Goal: Information Seeking & Learning: Compare options

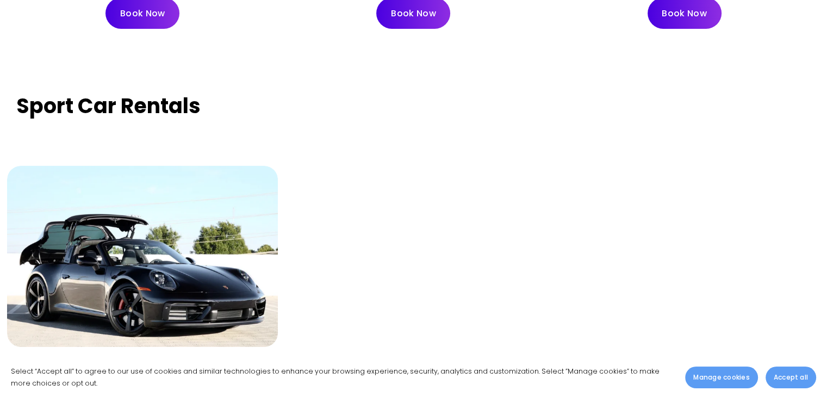
scroll to position [3536, 0]
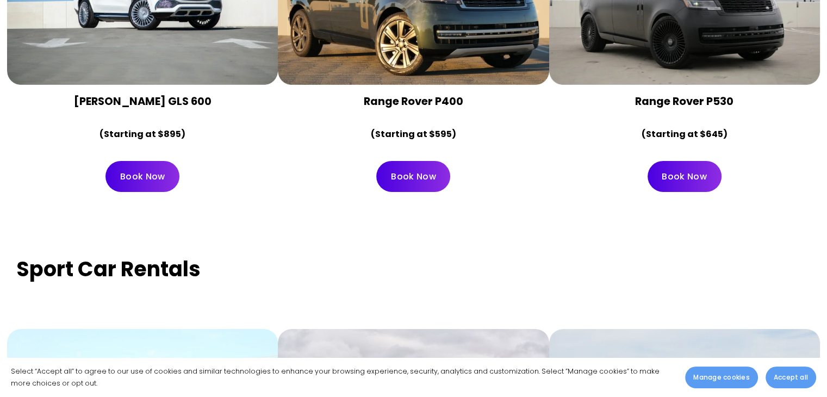
click at [78, 255] on strong "Sport Car Rentals" at bounding box center [108, 269] width 184 height 29
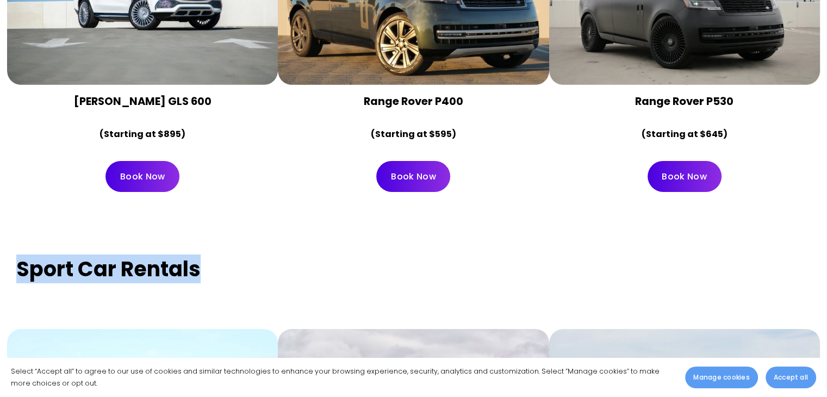
click at [78, 255] on strong "Sport Car Rentals" at bounding box center [108, 269] width 184 height 29
copy div "Sport Car Rentals"
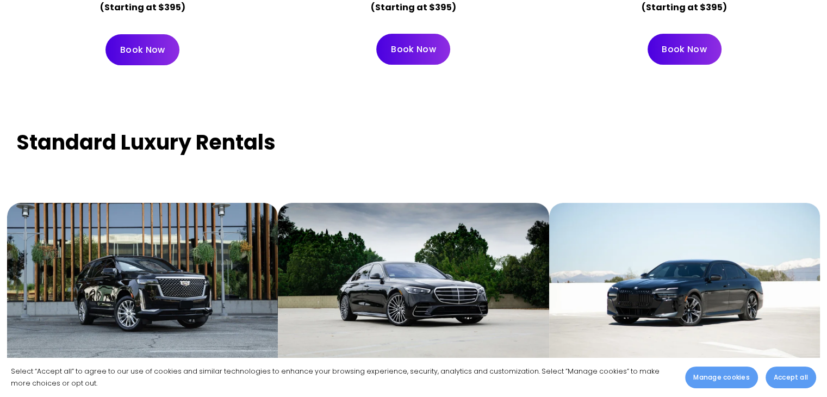
scroll to position [4352, 0]
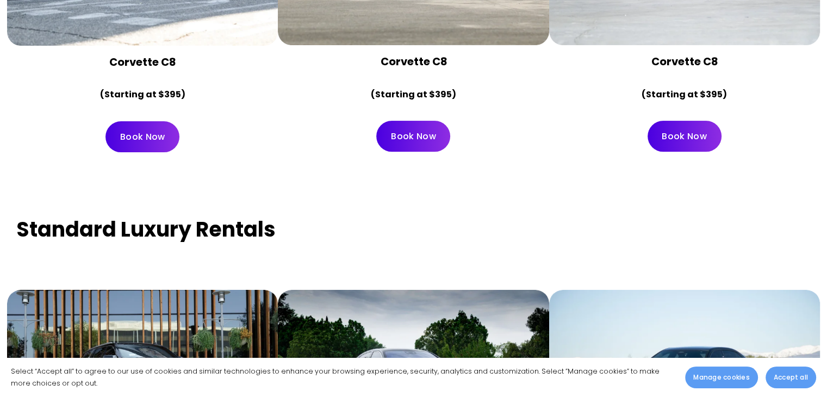
click at [114, 215] on strong "Standard Luxury Rentals" at bounding box center [146, 229] width 260 height 29
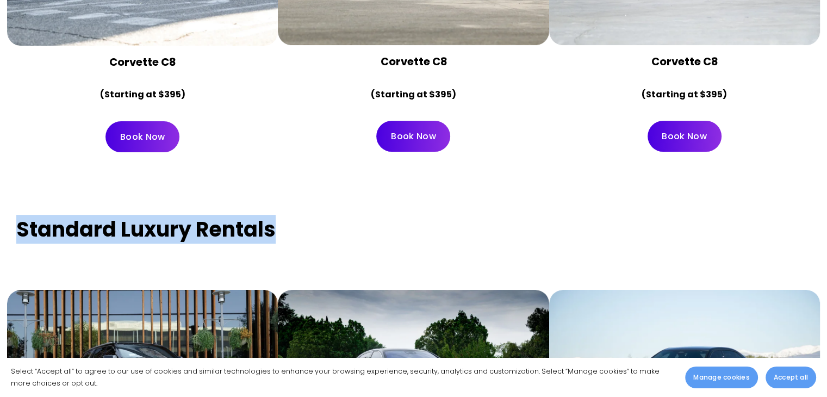
click at [114, 215] on strong "Standard Luxury Rentals" at bounding box center [146, 229] width 260 height 29
copy div "Standard Luxury Rentals"
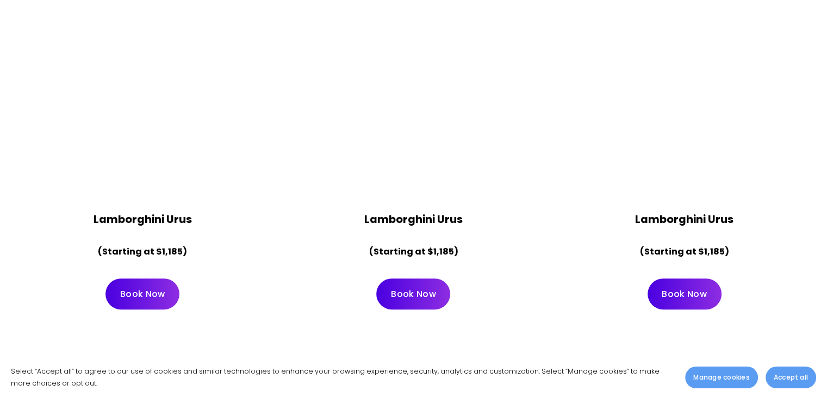
scroll to position [544, 0]
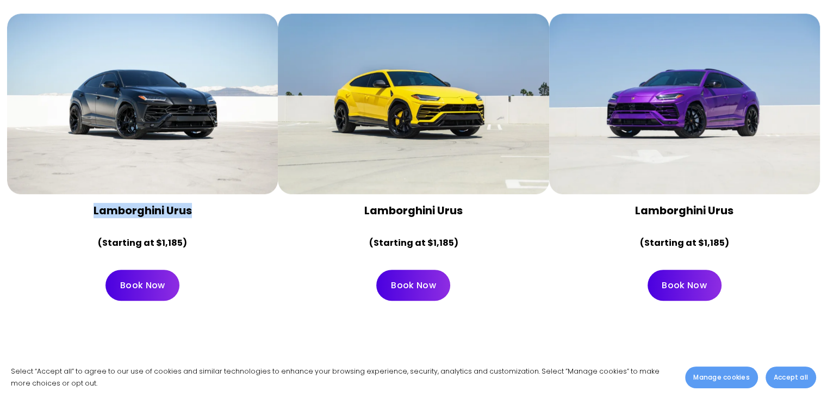
drag, startPoint x: 89, startPoint y: 184, endPoint x: 189, endPoint y: 181, distance: 100.2
click at [189, 203] on h4 "Lamborghini Urus" at bounding box center [142, 210] width 252 height 15
copy strong "Lamborghini Urus"
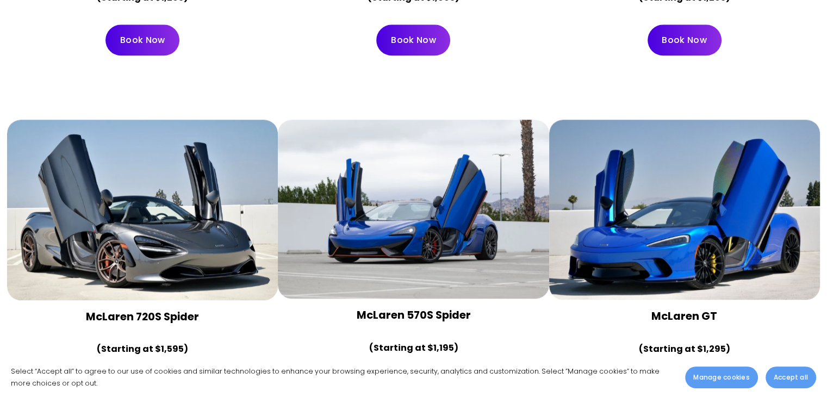
scroll to position [1143, 0]
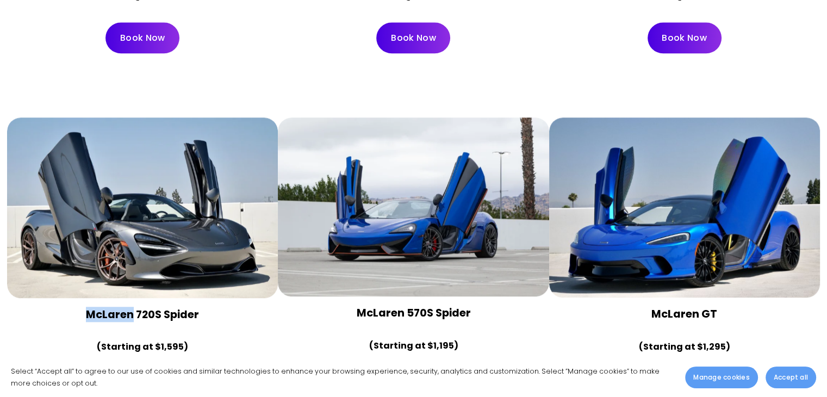
copy strong "McLaren"
drag, startPoint x: 84, startPoint y: 286, endPoint x: 132, endPoint y: 286, distance: 48.4
click at [132, 307] on h4 "McLaren 720S Spider" at bounding box center [142, 314] width 252 height 15
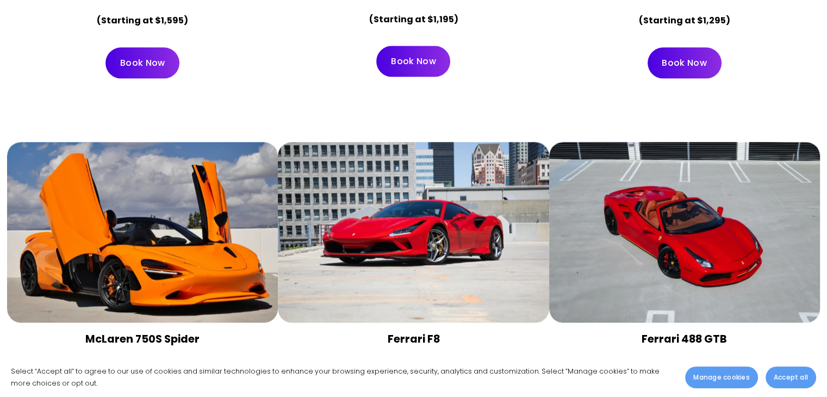
scroll to position [1523, 0]
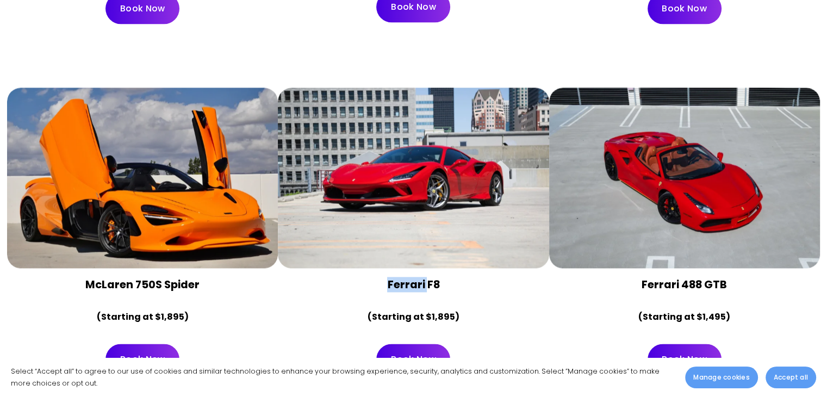
drag, startPoint x: 386, startPoint y: 256, endPoint x: 427, endPoint y: 256, distance: 40.8
click at [427, 277] on h4 "Ferrari F8" at bounding box center [413, 284] width 252 height 15
copy strong "Ferrari"
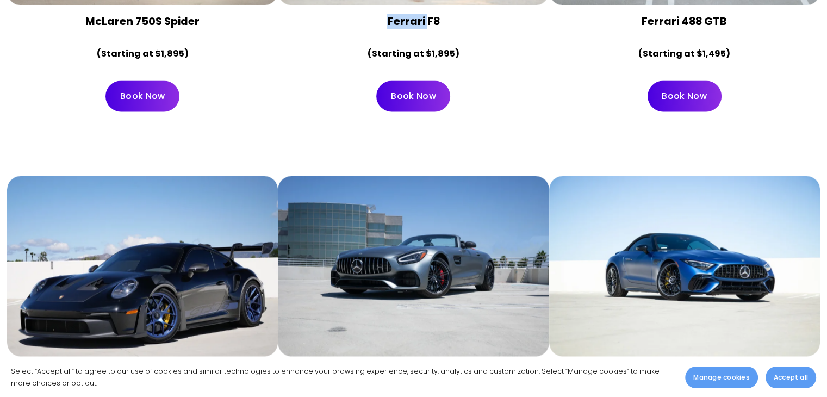
scroll to position [1904, 0]
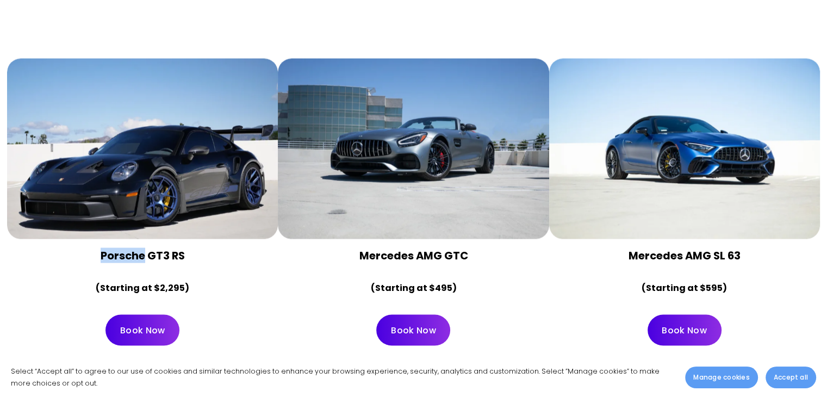
drag, startPoint x: 100, startPoint y: 225, endPoint x: 145, endPoint y: 227, distance: 45.8
click at [145, 248] on h4 "Porsche GT3 RS" at bounding box center [142, 255] width 252 height 15
copy strong "Porsche"
drag, startPoint x: 357, startPoint y: 227, endPoint x: 412, endPoint y: 229, distance: 54.4
click at [412, 248] on h4 "Mercedes AMG GTC" at bounding box center [413, 255] width 252 height 15
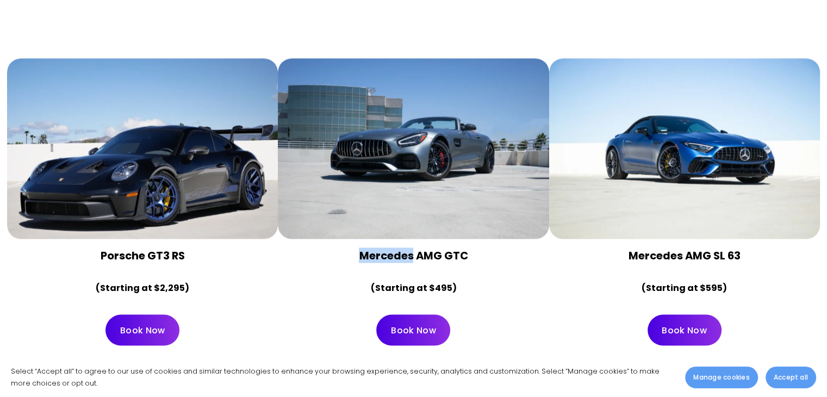
copy strong "Mercedes"
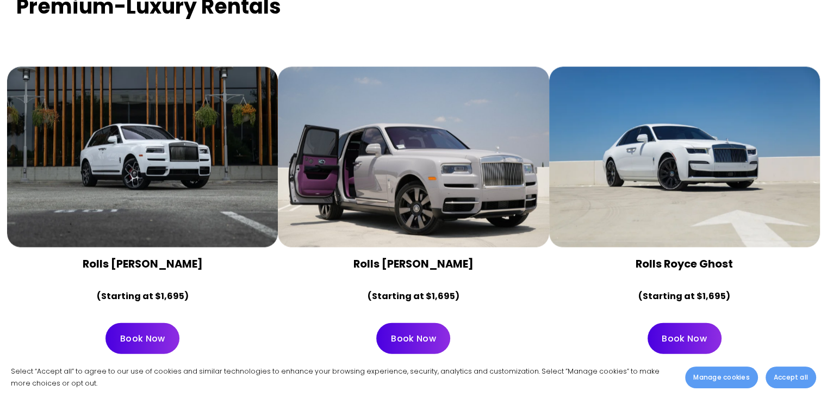
scroll to position [2339, 0]
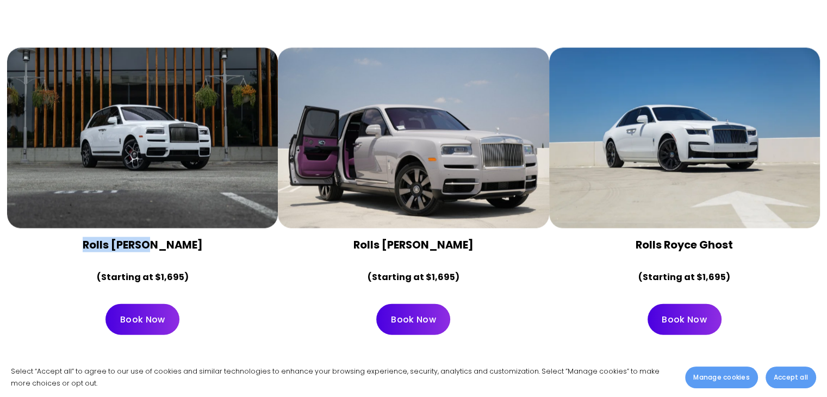
drag, startPoint x: 82, startPoint y: 216, endPoint x: 152, endPoint y: 217, distance: 70.2
click at [152, 238] on h4 "Rolls [PERSON_NAME]" at bounding box center [142, 245] width 252 height 15
copy strong "Rolls Royce"
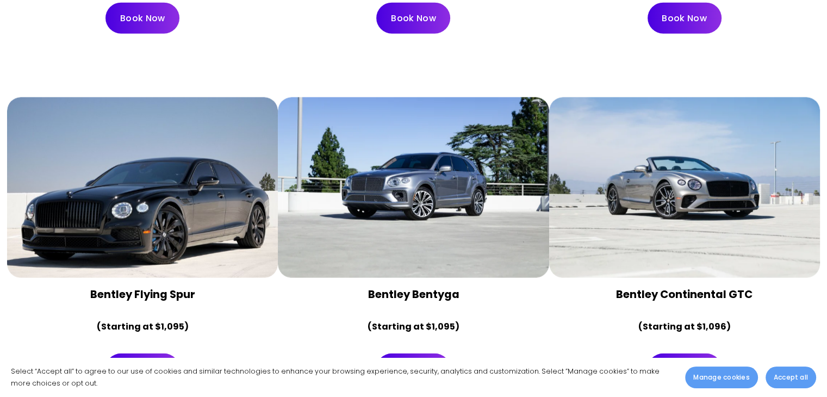
scroll to position [2666, 0]
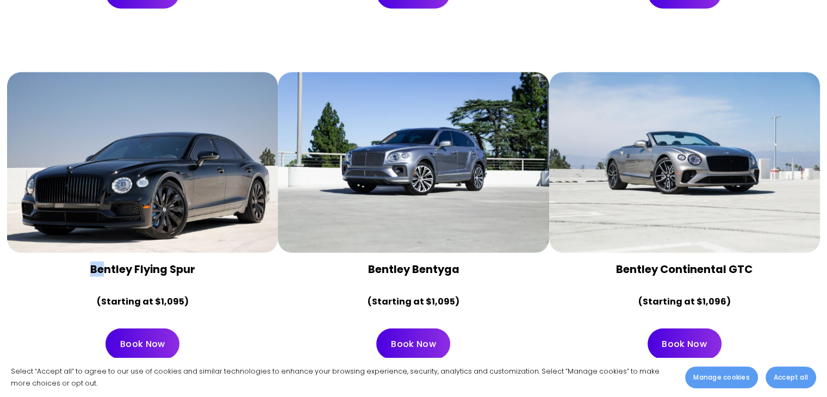
drag, startPoint x: 90, startPoint y: 242, endPoint x: 118, endPoint y: 239, distance: 28.4
click at [114, 262] on strong "Bentley Flying Spur" at bounding box center [142, 269] width 105 height 15
drag, startPoint x: 129, startPoint y: 244, endPoint x: 86, endPoint y: 247, distance: 43.1
click at [86, 262] on h4 "Bentley Flying Spur" at bounding box center [142, 269] width 252 height 15
copy strong "Bentley"
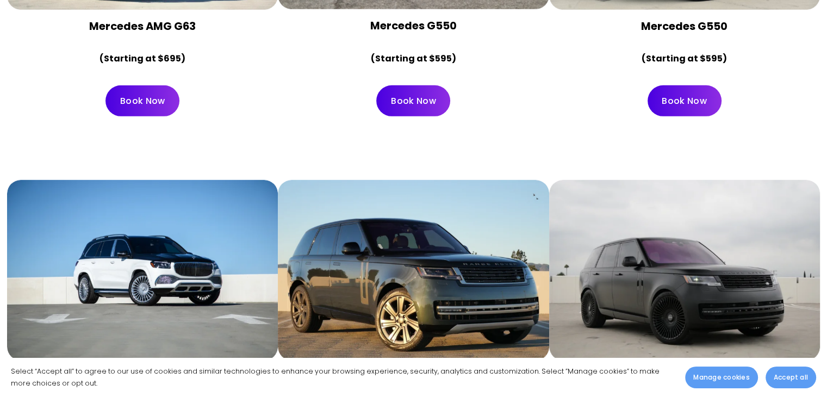
scroll to position [3373, 0]
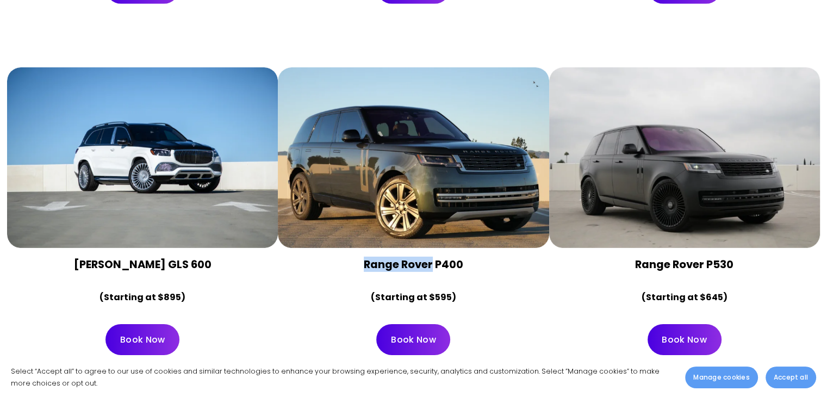
drag, startPoint x: 361, startPoint y: 238, endPoint x: 433, endPoint y: 233, distance: 72.5
click at [433, 257] on h4 "Range Rover P400" at bounding box center [413, 264] width 252 height 15
copy strong "Range Rover"
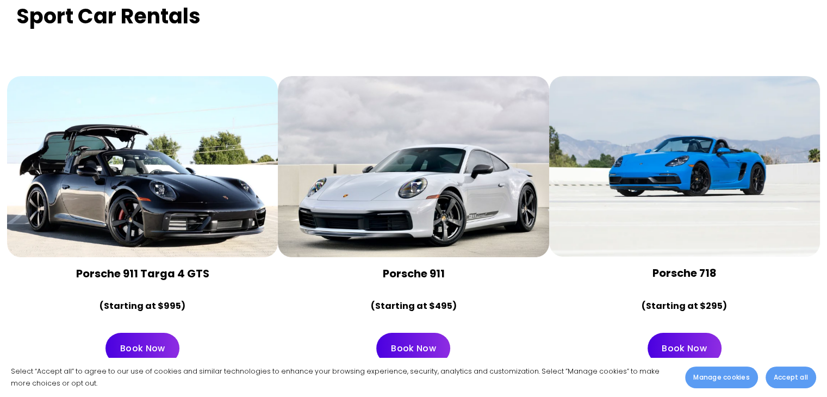
scroll to position [3808, 0]
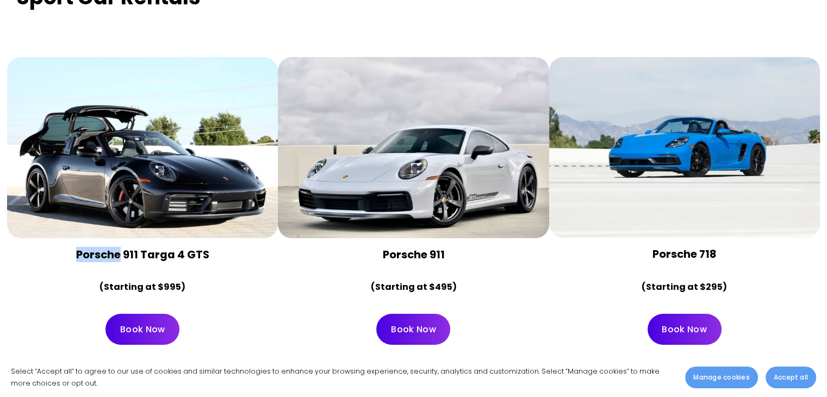
drag, startPoint x: 76, startPoint y: 227, endPoint x: 121, endPoint y: 229, distance: 45.2
click at [121, 248] on h4 "Porsche 911 Targa 4 GTS" at bounding box center [142, 255] width 252 height 15
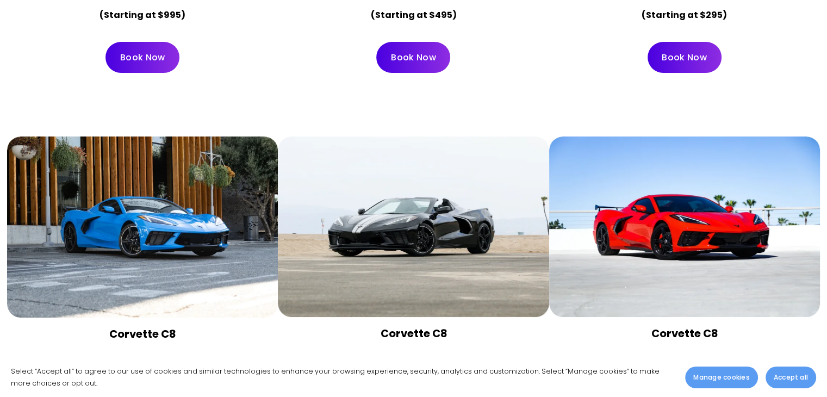
scroll to position [4135, 0]
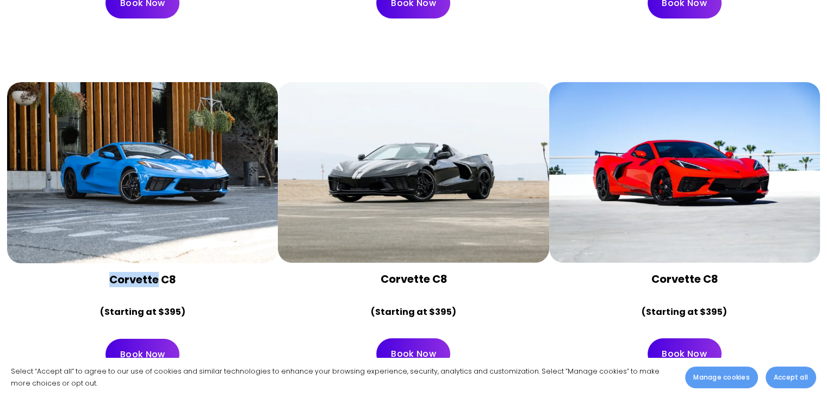
drag, startPoint x: 109, startPoint y: 251, endPoint x: 155, endPoint y: 254, distance: 45.8
click at [155, 272] on strong "Corvette C8" at bounding box center [142, 279] width 66 height 15
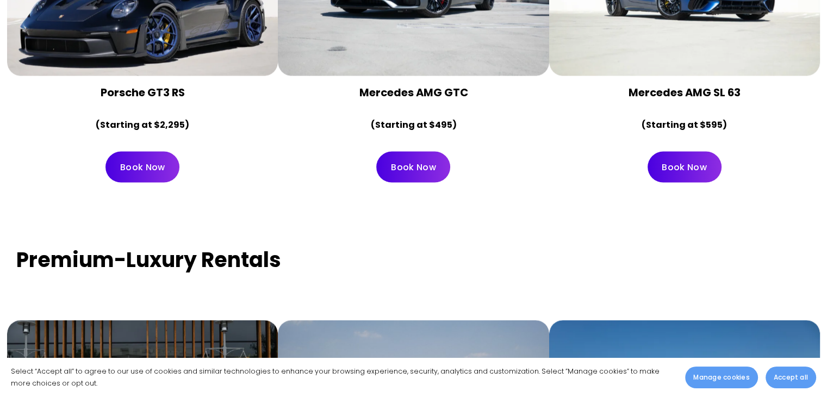
scroll to position [1850, 0]
